Goal: Task Accomplishment & Management: Use online tool/utility

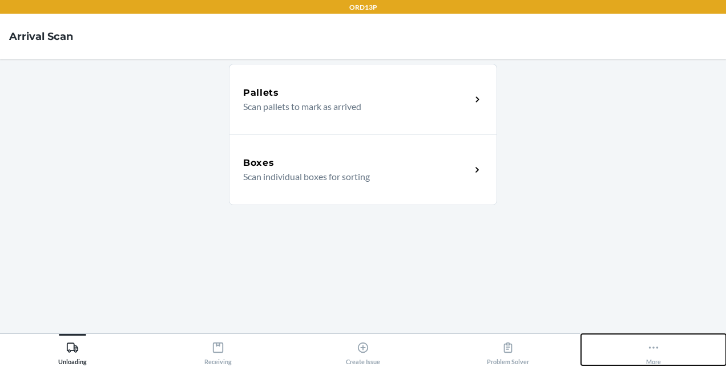
click at [656, 345] on icon at bounding box center [653, 348] width 13 height 13
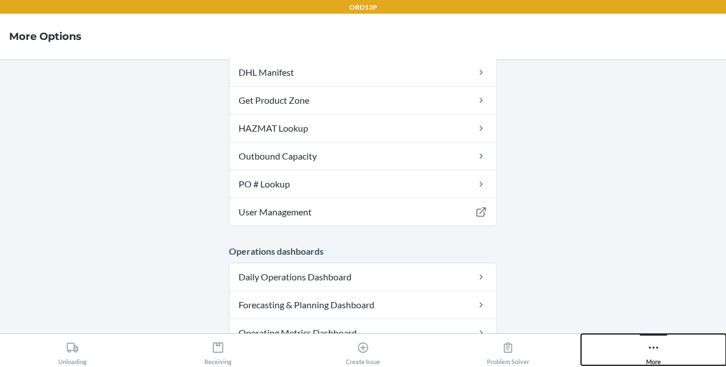
scroll to position [176, 0]
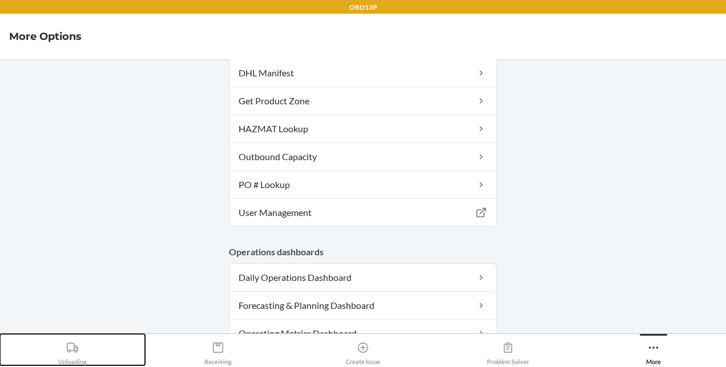
click at [91, 351] on button "Unloading" at bounding box center [72, 349] width 145 height 31
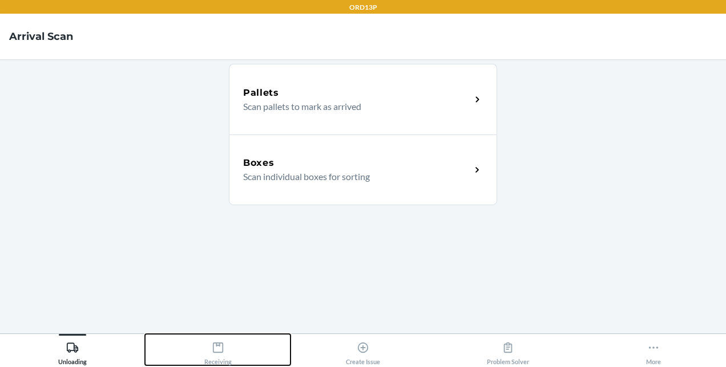
click at [241, 350] on button "Receiving" at bounding box center [217, 349] width 145 height 31
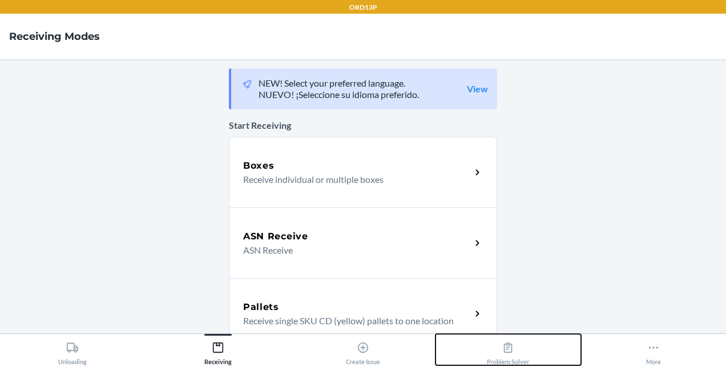
click at [502, 355] on div "Problem Solver" at bounding box center [508, 351] width 42 height 29
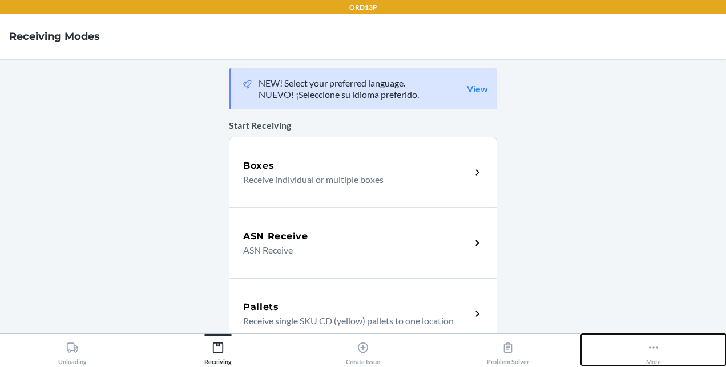
click at [644, 348] on button "More" at bounding box center [653, 349] width 145 height 31
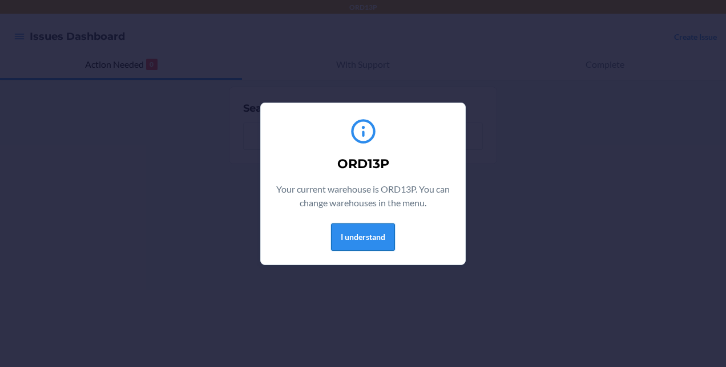
click at [387, 230] on button "I understand" at bounding box center [363, 237] width 64 height 27
